Goal: Transaction & Acquisition: Obtain resource

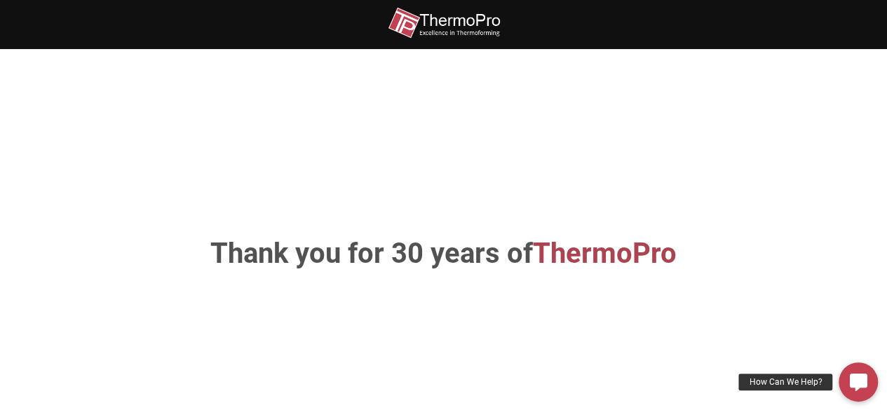
click at [428, 18] on img at bounding box center [444, 23] width 112 height 32
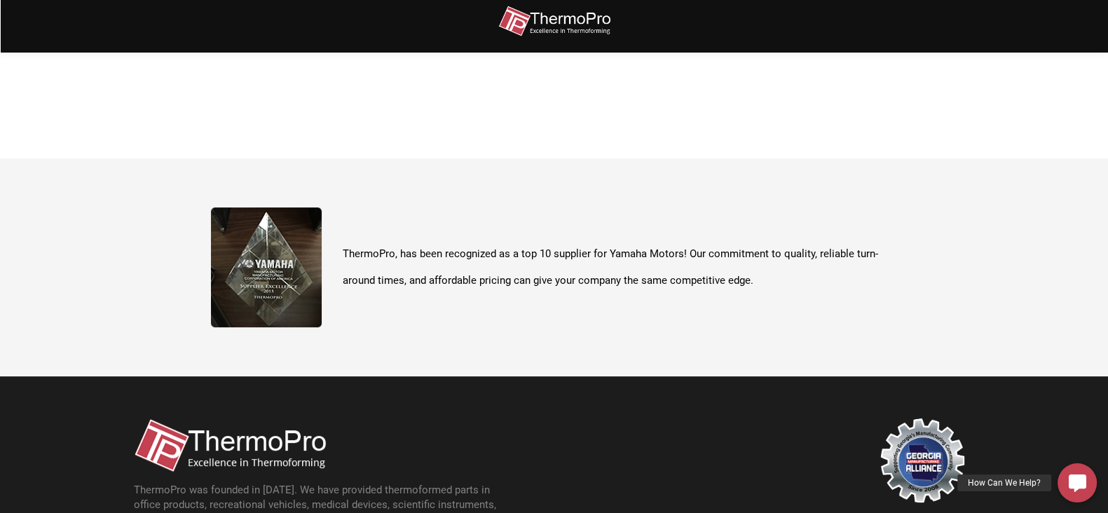
scroll to position [497, 0]
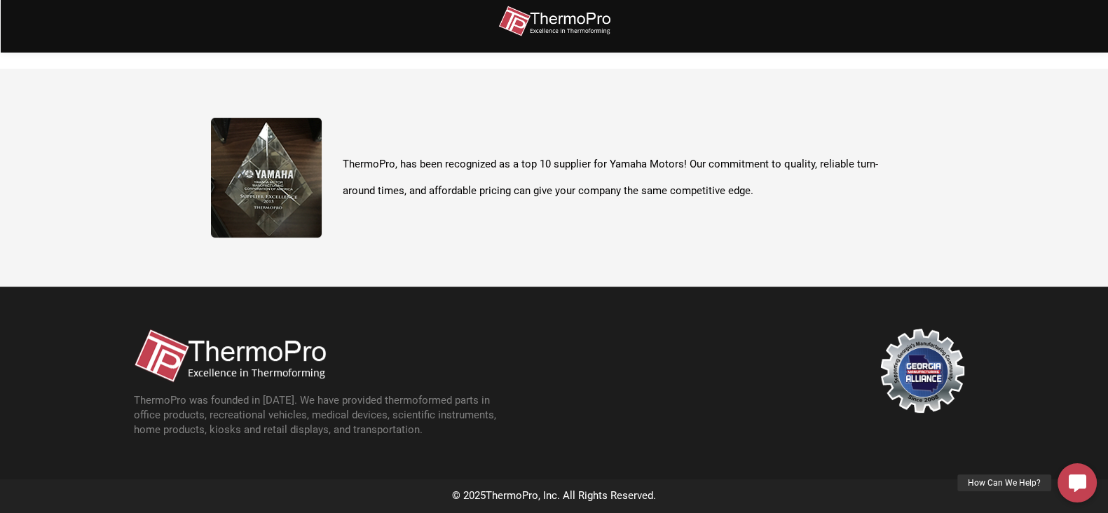
click at [886, 409] on section "ThermoPro was founded in [DATE]. We have provided thermoformed parts in office …" at bounding box center [554, 383] width 1108 height 193
click at [886, 409] on div "How Can We Help?" at bounding box center [1005, 483] width 94 height 17
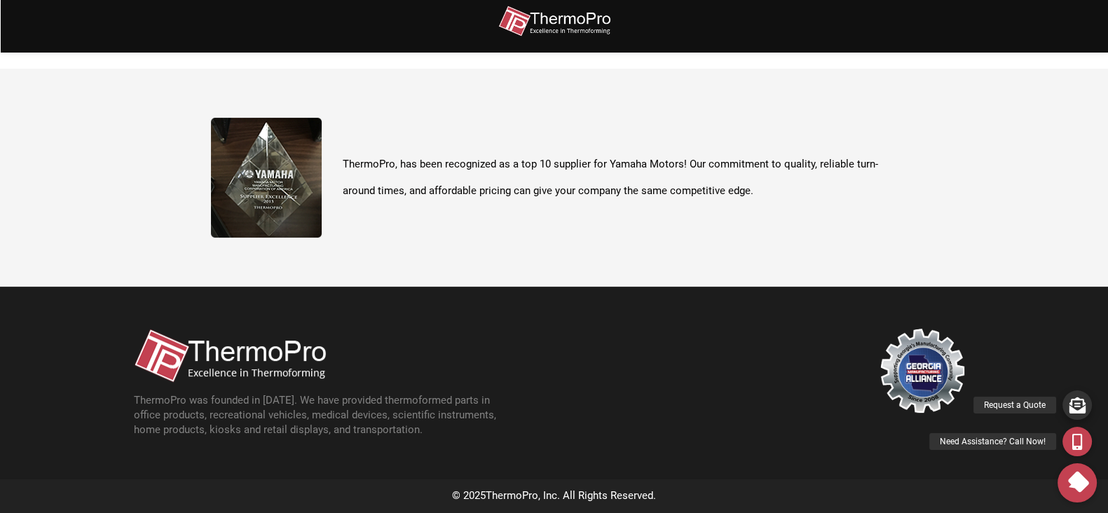
click at [886, 408] on div "Request a Quote" at bounding box center [1015, 405] width 83 height 17
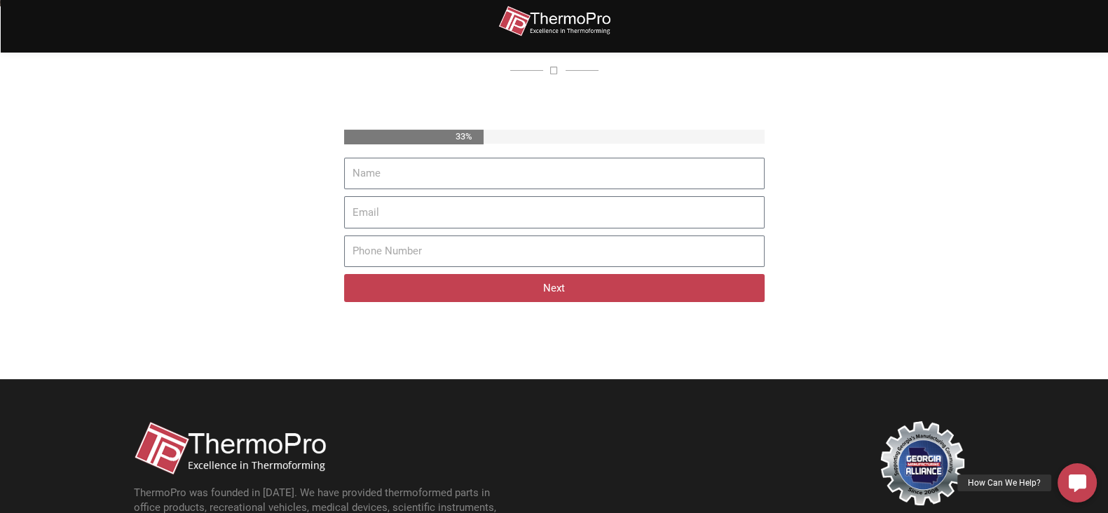
scroll to position [290, 0]
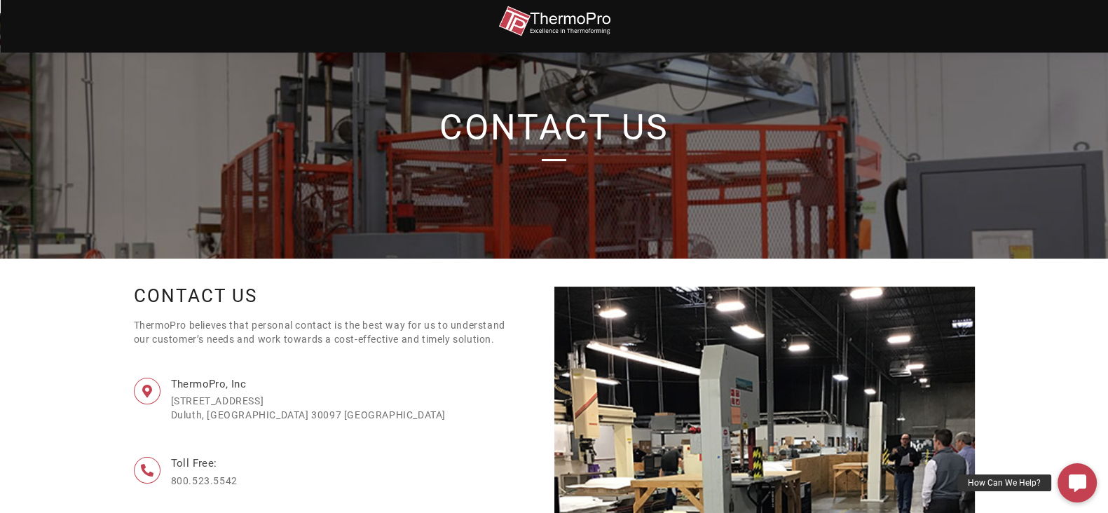
scroll to position [38, 0]
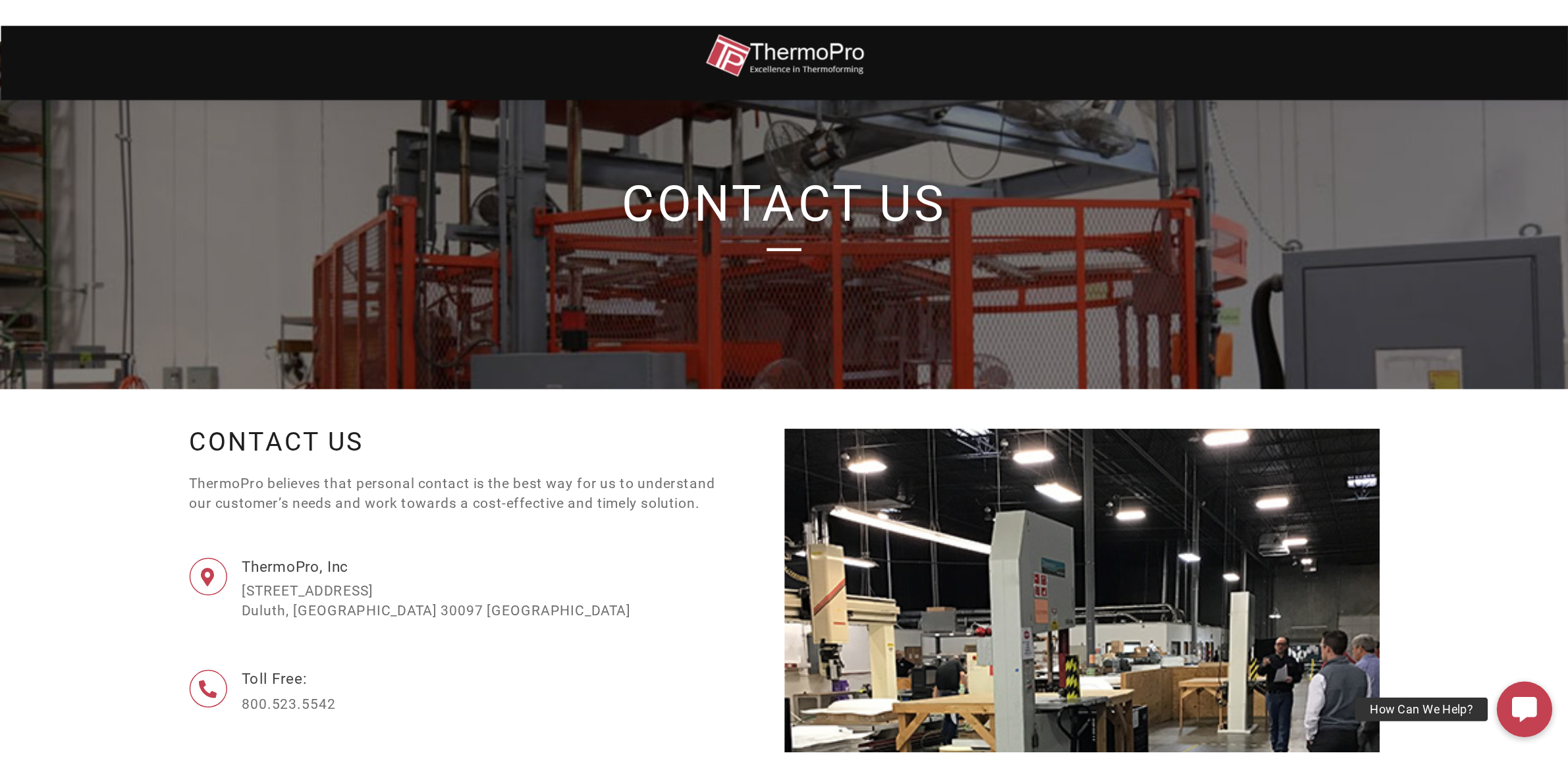
scroll to position [37, 0]
